Goal: Navigation & Orientation: Find specific page/section

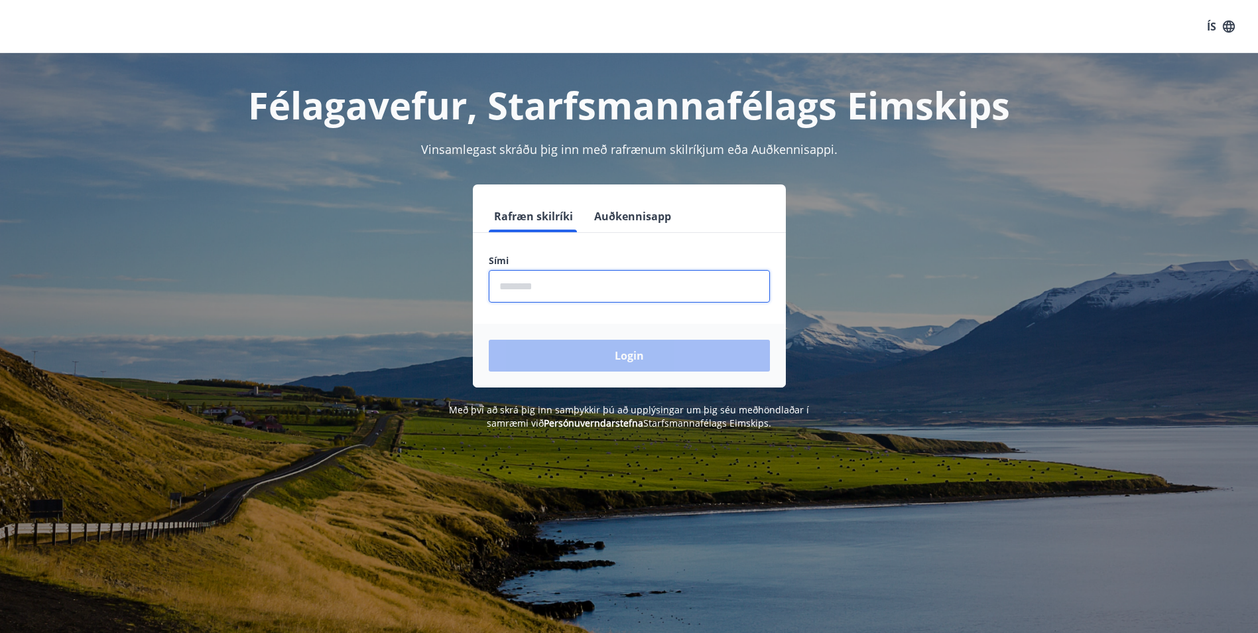
click at [678, 296] on input "phone" at bounding box center [629, 286] width 281 height 32
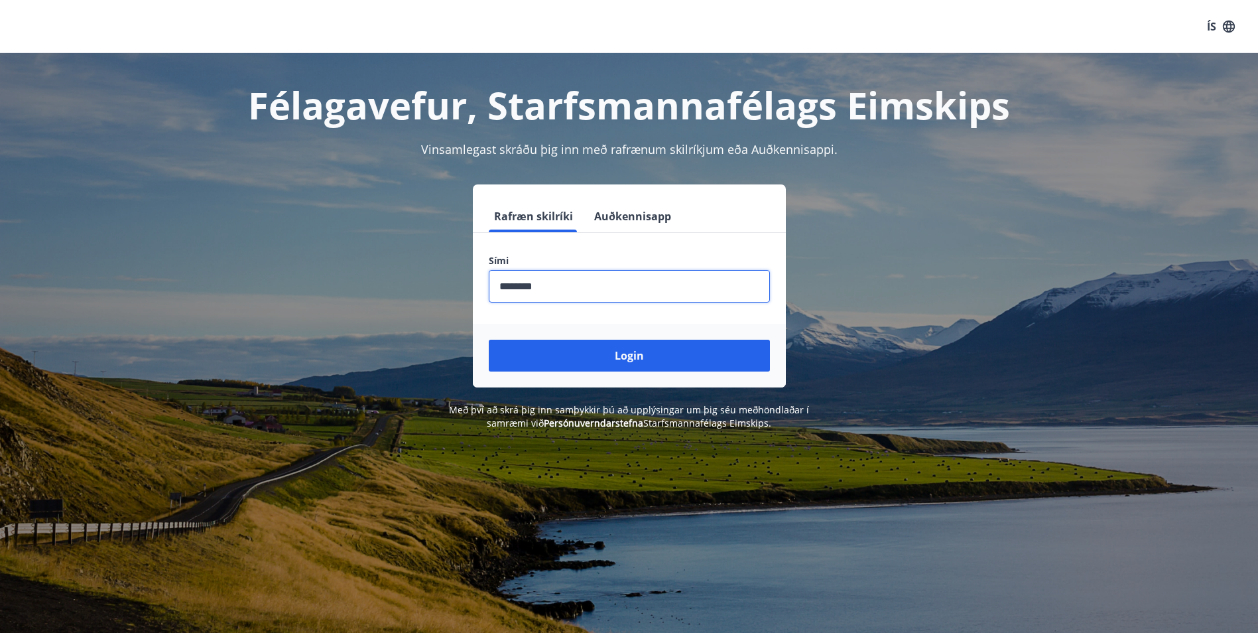
type input "********"
click at [489, 339] on button "Login" at bounding box center [629, 355] width 281 height 32
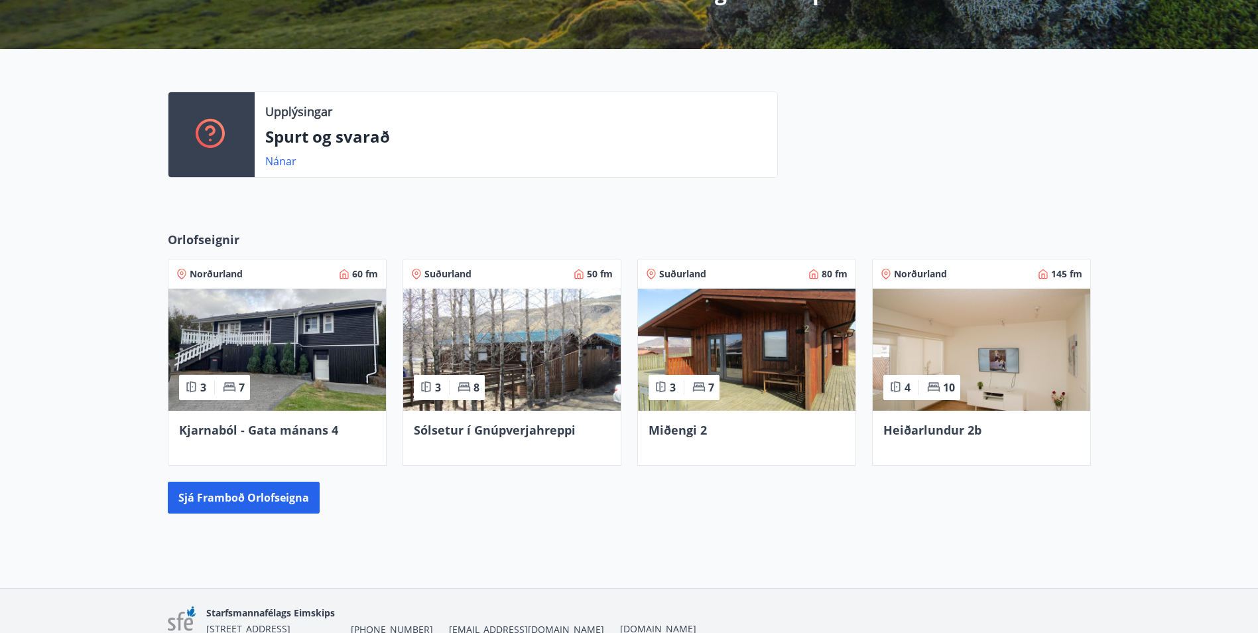
scroll to position [348, 0]
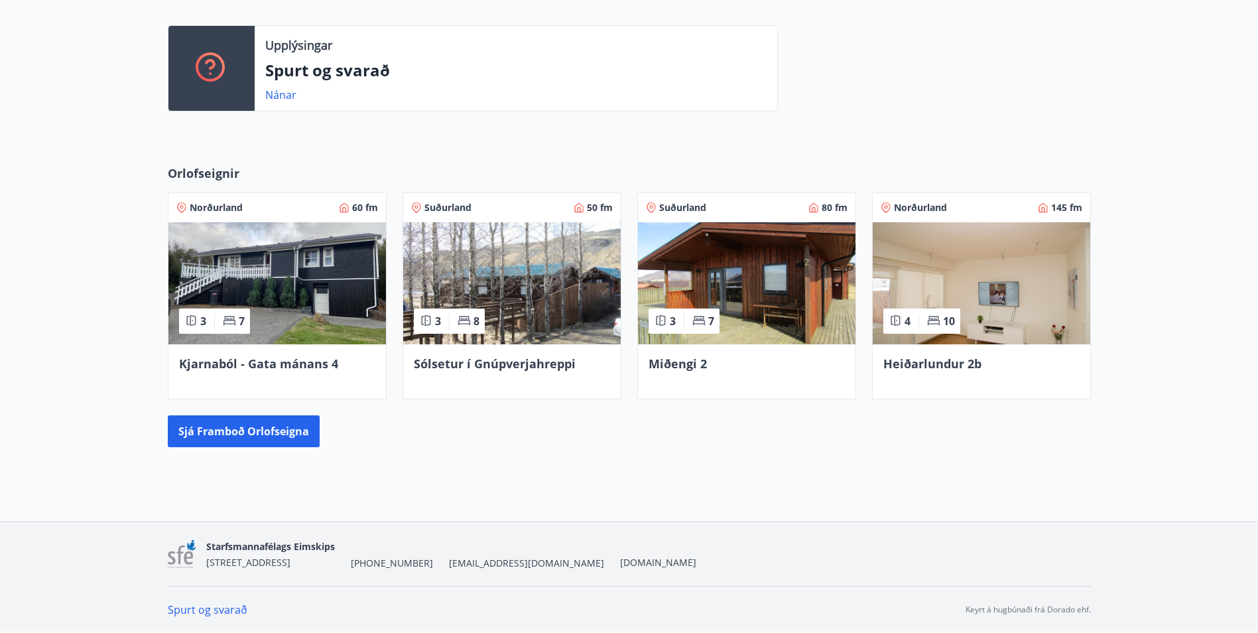
click at [983, 259] on img at bounding box center [981, 283] width 217 height 122
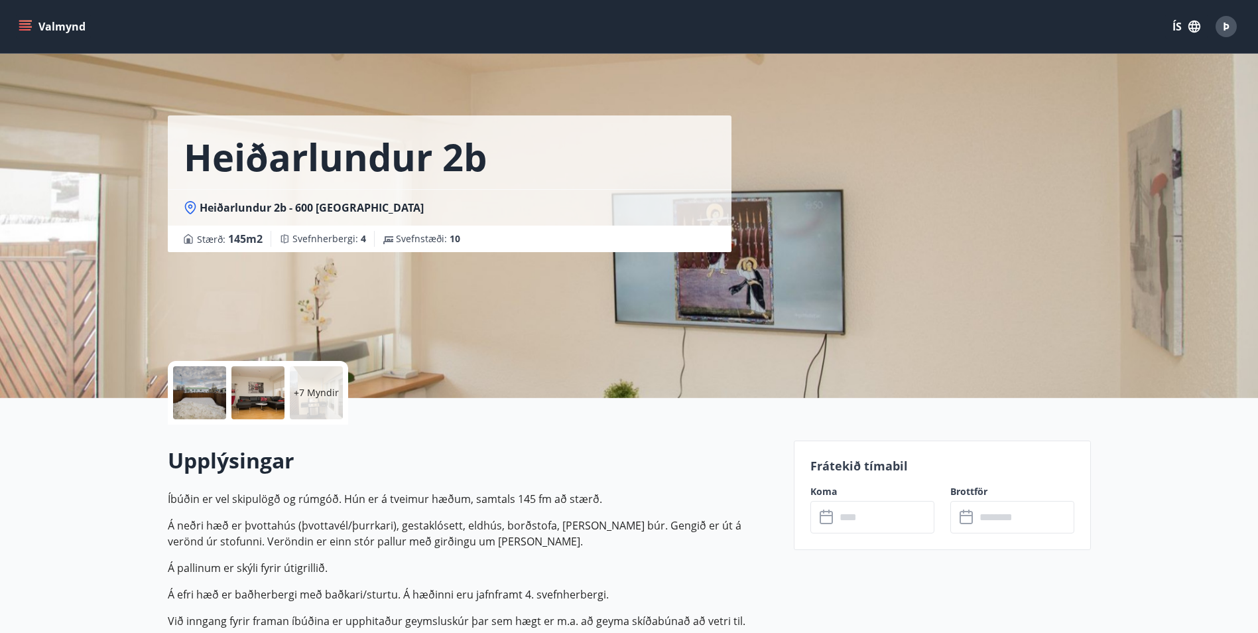
click at [27, 25] on icon "menu" at bounding box center [25, 23] width 12 height 1
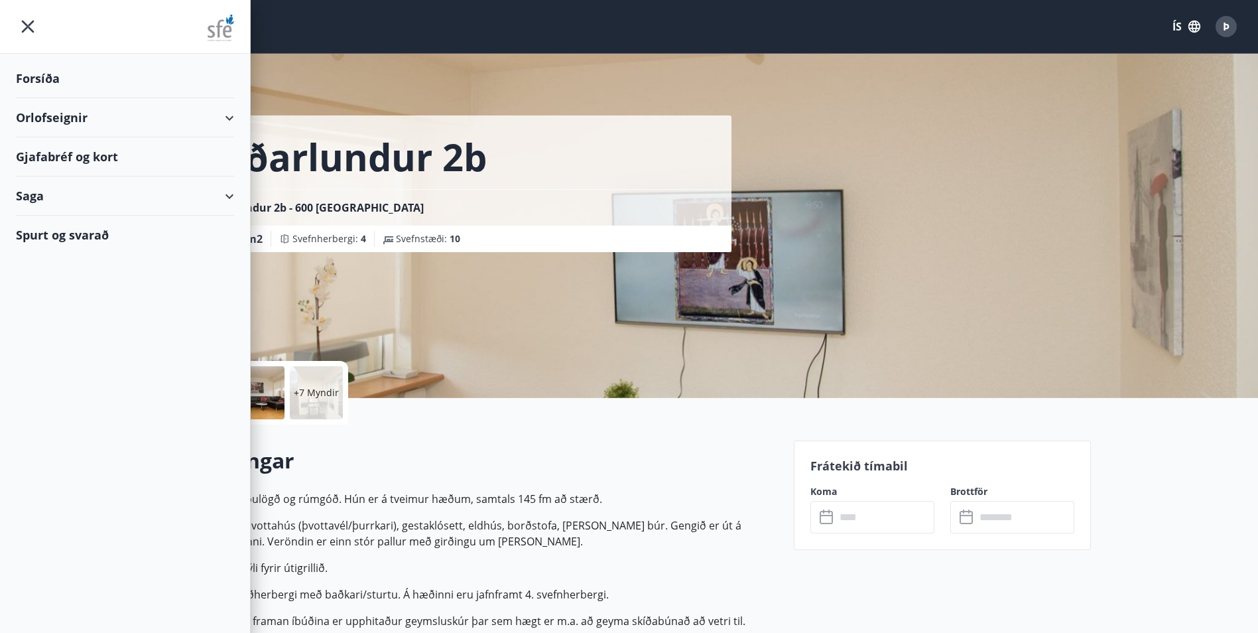
click at [82, 86] on div "Forsíða" at bounding box center [125, 78] width 218 height 39
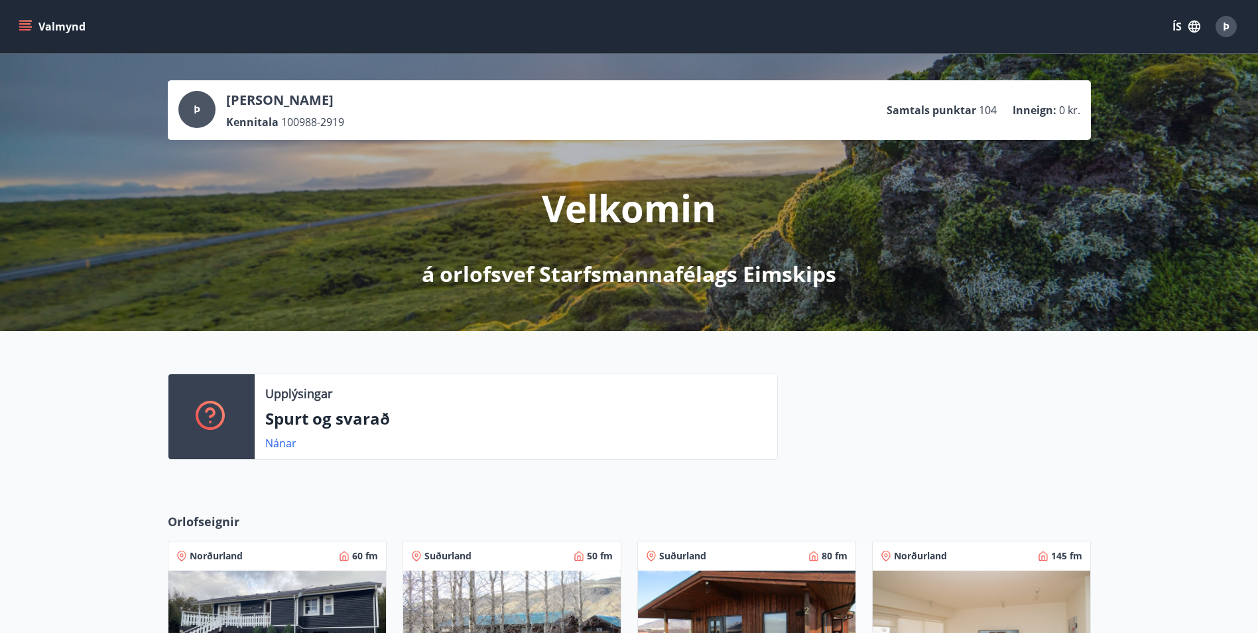
click at [25, 27] on icon "menu" at bounding box center [26, 26] width 15 height 1
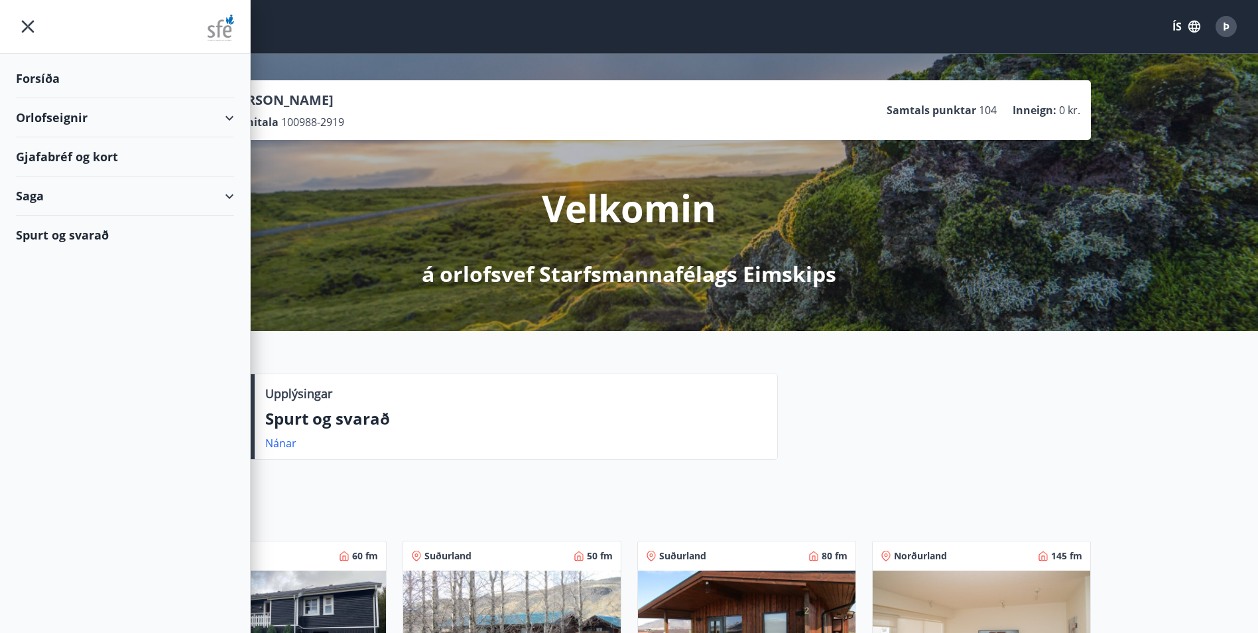
click at [138, 166] on div "Gjafabréf og kort" at bounding box center [125, 156] width 218 height 39
click at [31, 15] on icon "menu" at bounding box center [28, 27] width 24 height 24
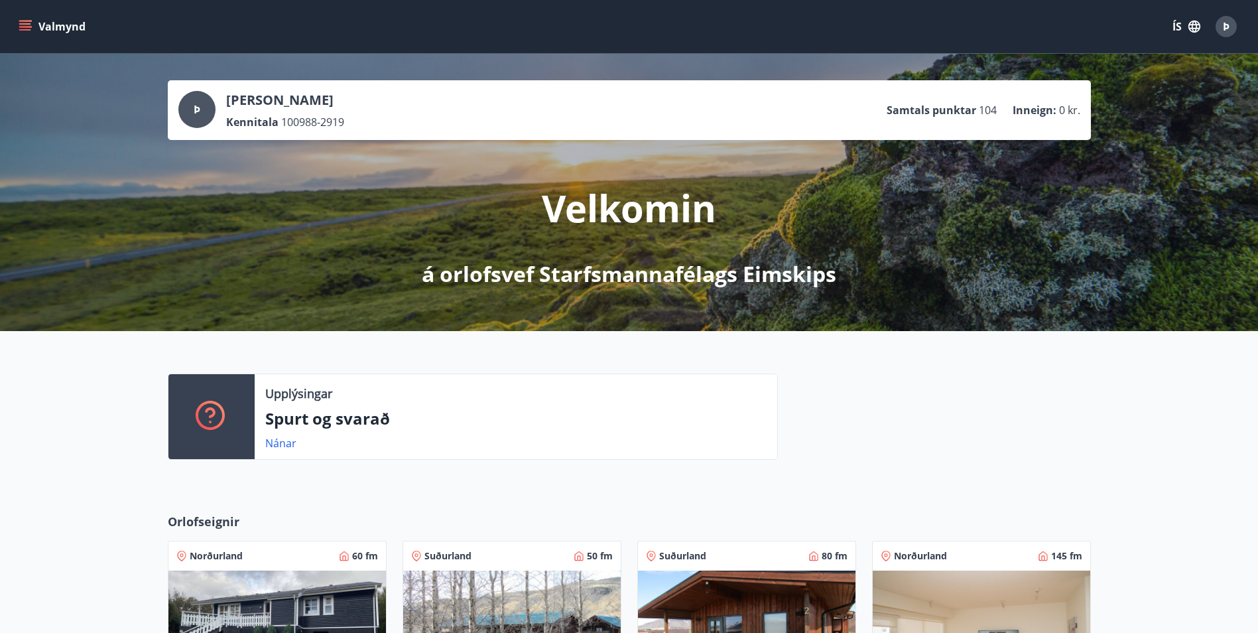
click at [23, 32] on icon "menu" at bounding box center [25, 26] width 13 height 13
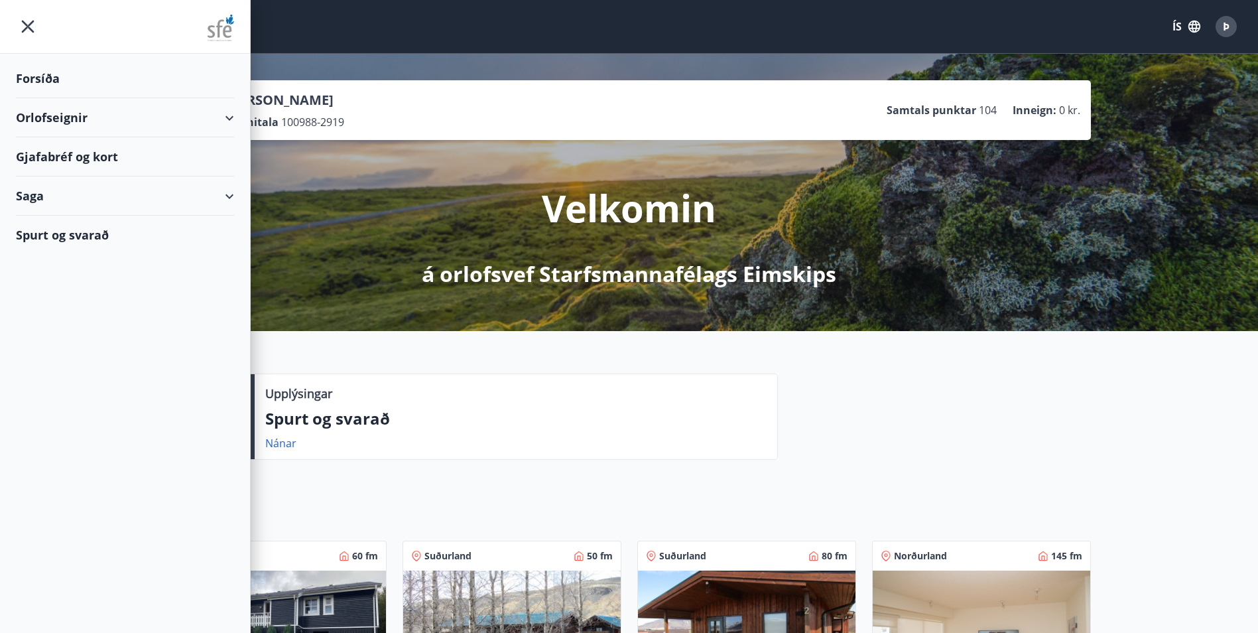
click at [93, 123] on div "Orlofseignir" at bounding box center [125, 117] width 218 height 39
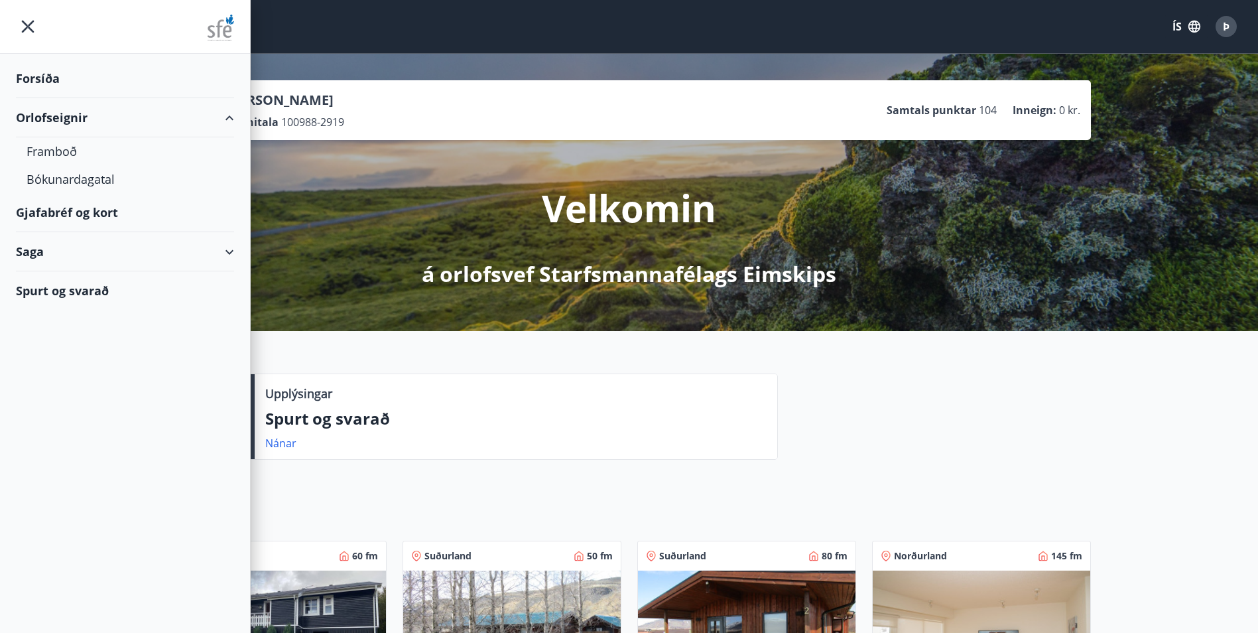
click at [78, 70] on div "Forsíða" at bounding box center [125, 78] width 218 height 39
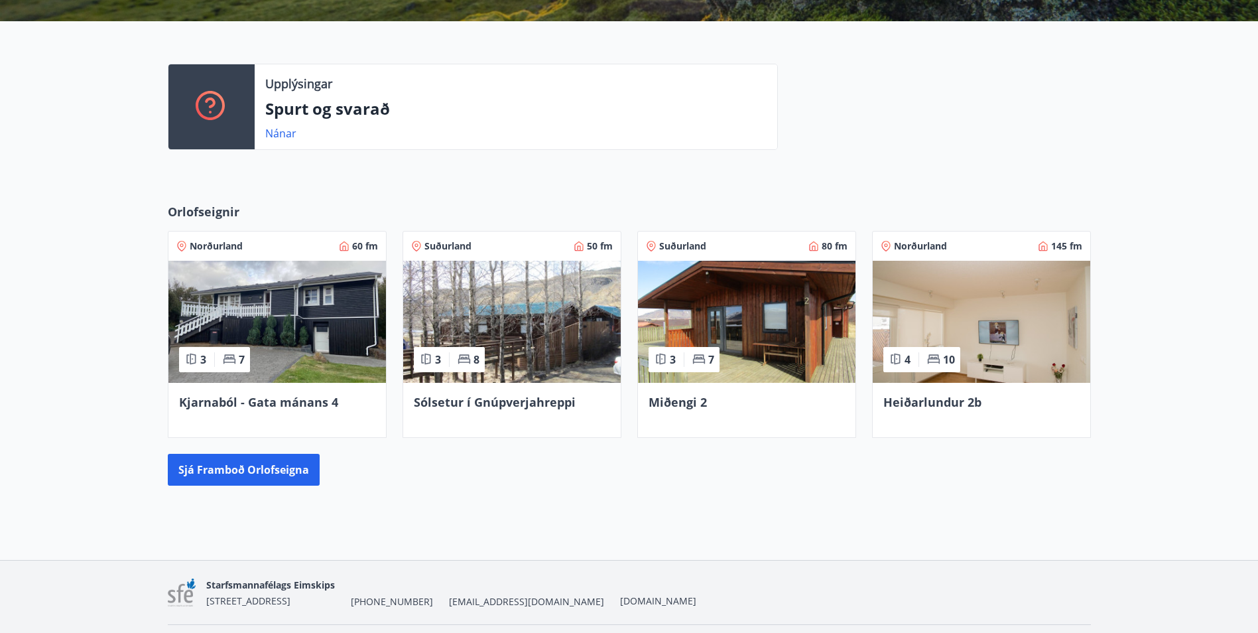
scroll to position [348, 0]
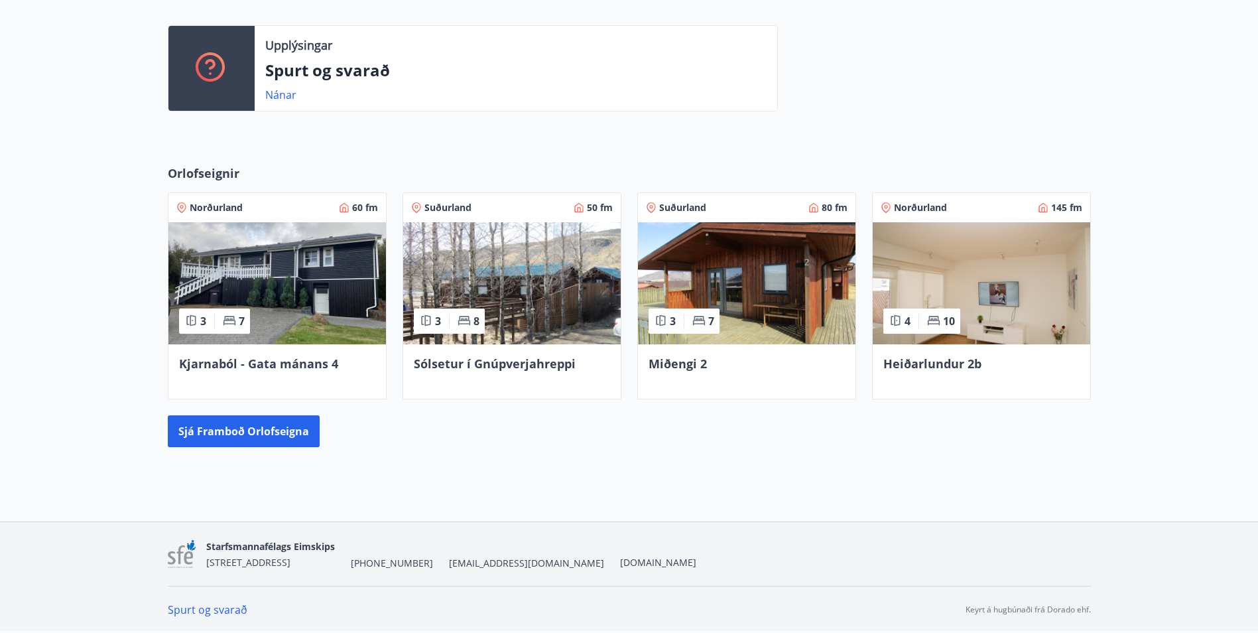
click at [298, 300] on img at bounding box center [276, 283] width 217 height 122
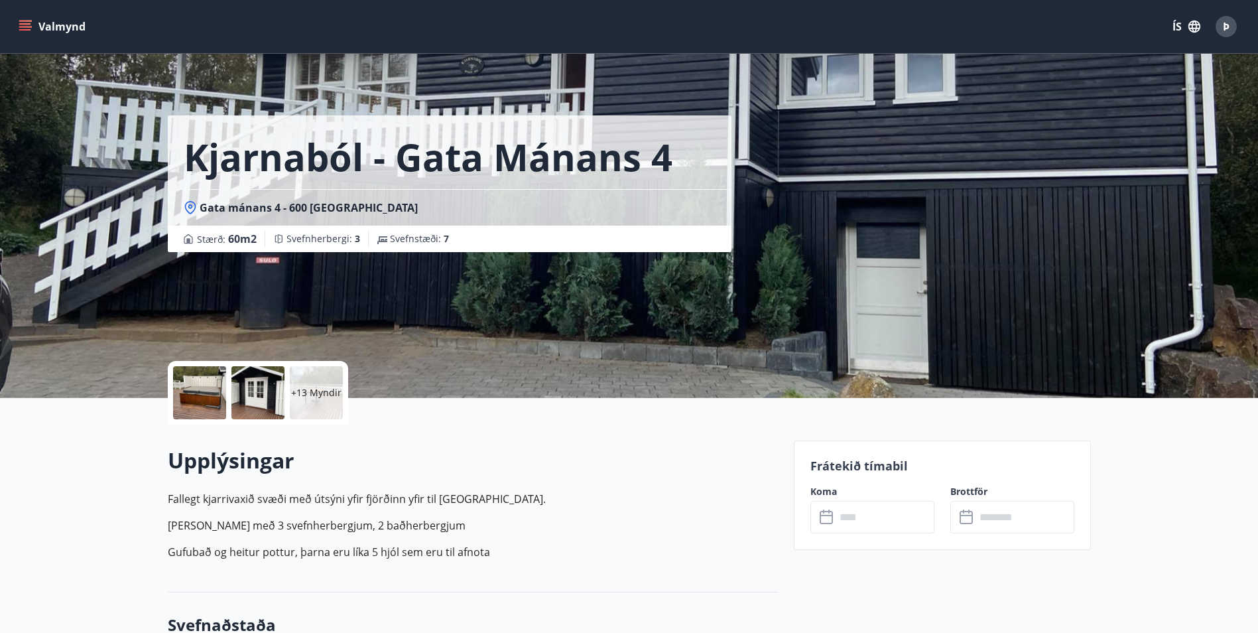
click at [19, 27] on icon "menu" at bounding box center [25, 26] width 13 height 13
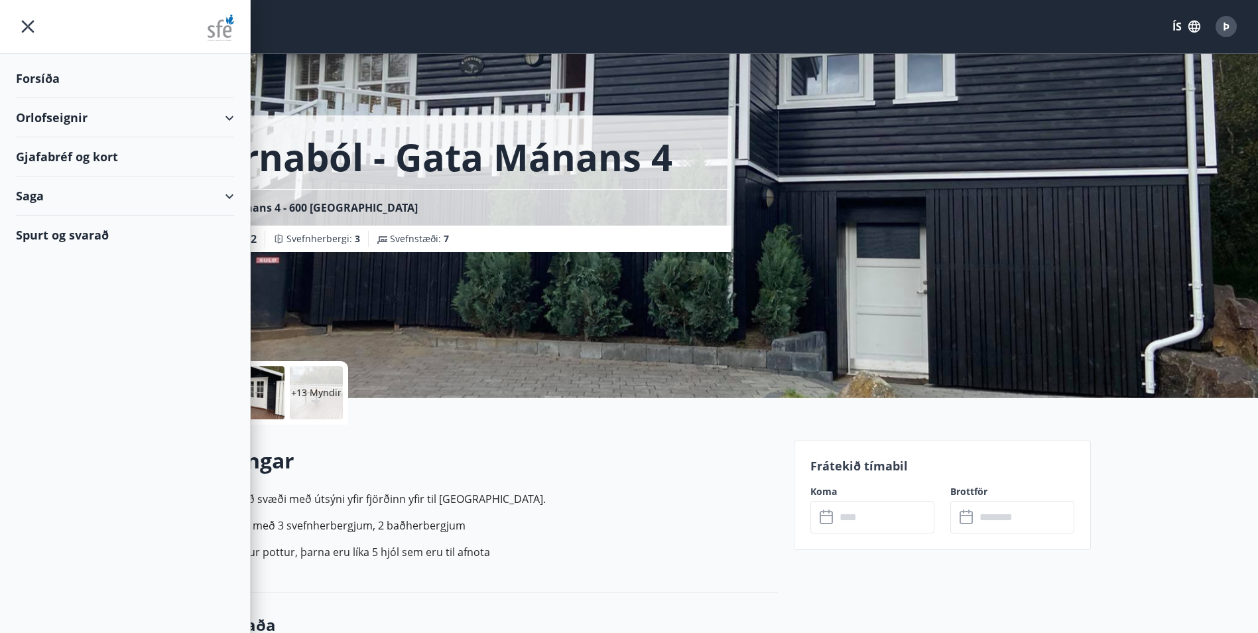
click at [88, 112] on div "Orlofseignir" at bounding box center [125, 117] width 218 height 39
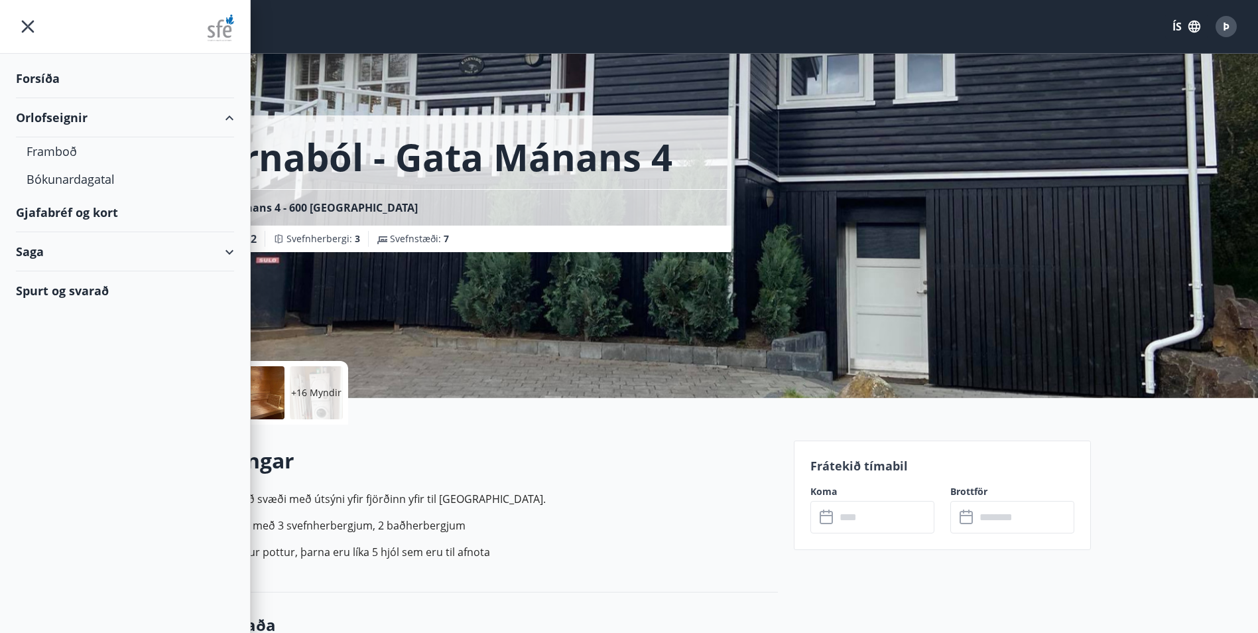
click at [665, 550] on p "Gufubað og heitur pottur, þarna eru líka 5 hjól sem eru til afnota" at bounding box center [473, 552] width 610 height 16
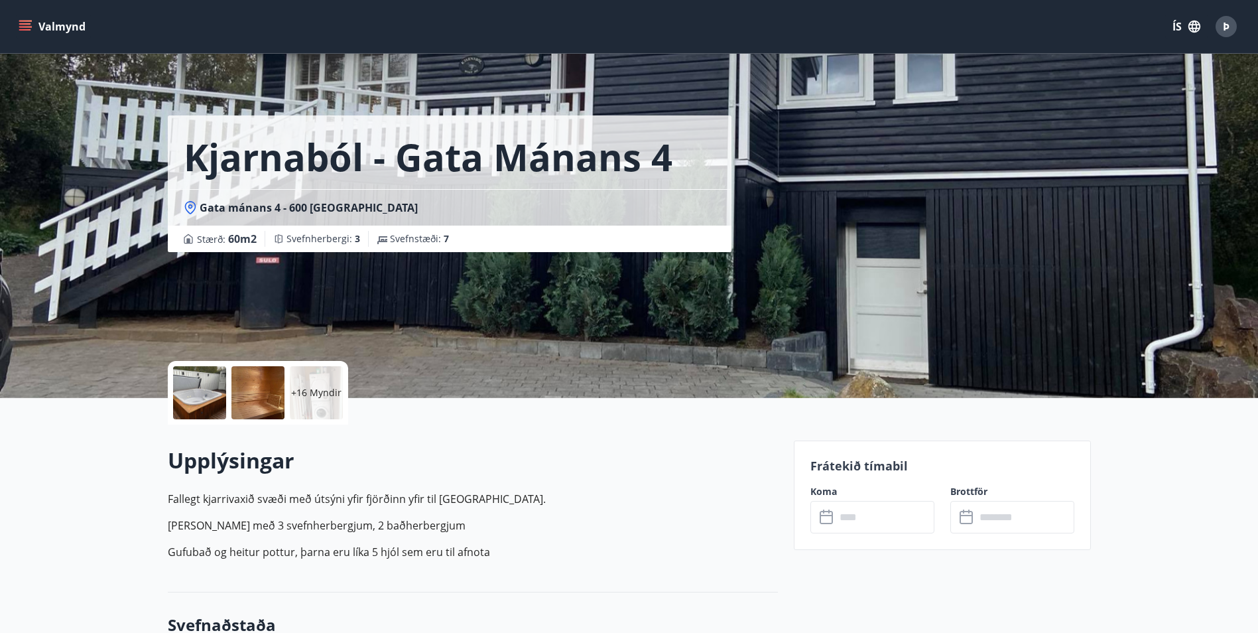
click at [40, 32] on button "Valmynd" at bounding box center [53, 27] width 75 height 24
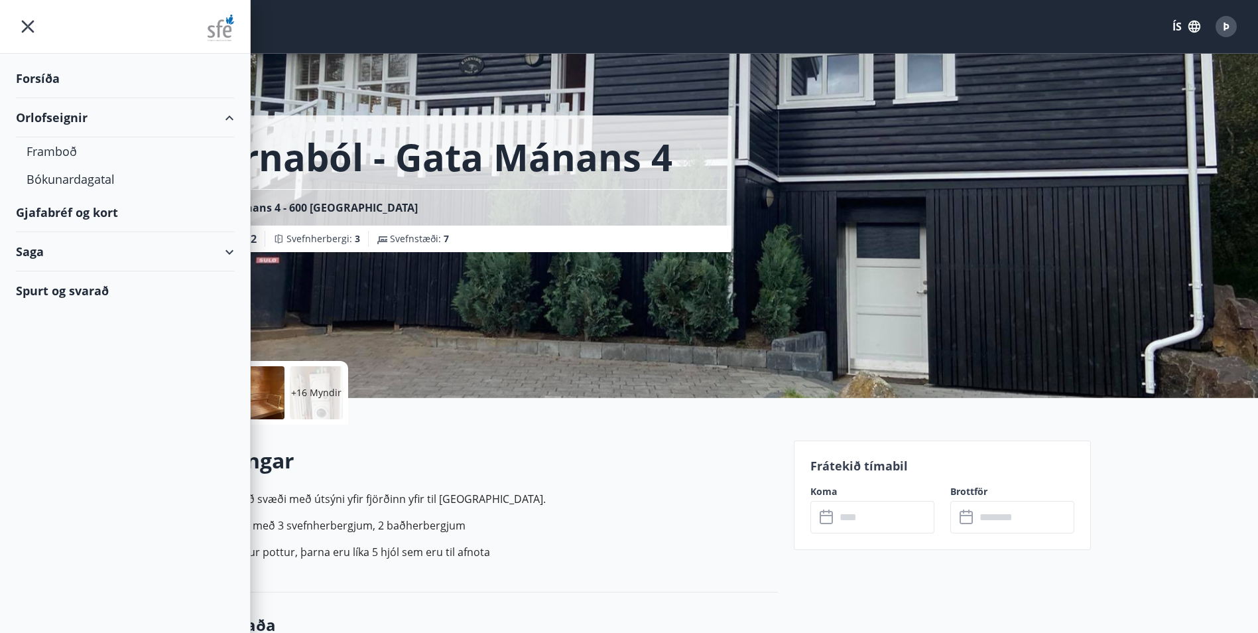
click at [40, 32] on div at bounding box center [125, 27] width 250 height 54
click at [27, 21] on icon "menu" at bounding box center [28, 27] width 24 height 24
